Goal: Information Seeking & Learning: Check status

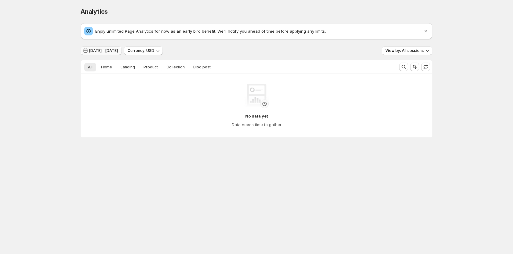
click at [103, 48] on button "[DATE] - [DATE]" at bounding box center [101, 50] width 41 height 9
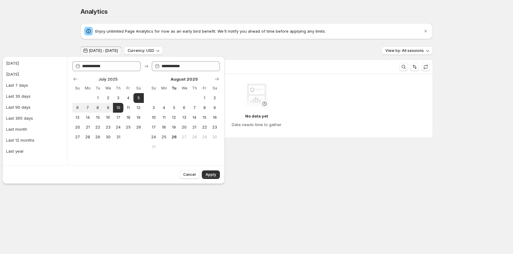
click at [54, 37] on div "Analytics. This page is ready Analytics Enjoy unlimited Page Analytics for now …" at bounding box center [256, 85] width 513 height 171
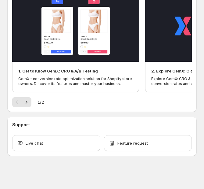
scroll to position [419, 0]
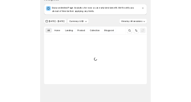
scroll to position [11, 0]
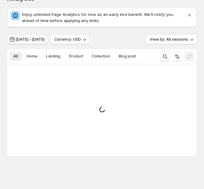
click at [48, 42] on button "[DATE] - [DATE]" at bounding box center [27, 40] width 41 height 10
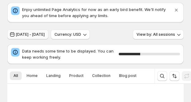
scroll to position [0, 0]
